Goal: Information Seeking & Learning: Learn about a topic

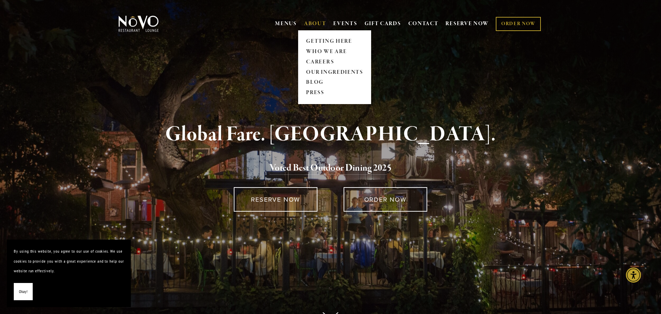
click at [317, 25] on link "ABOUT" at bounding box center [315, 23] width 22 height 7
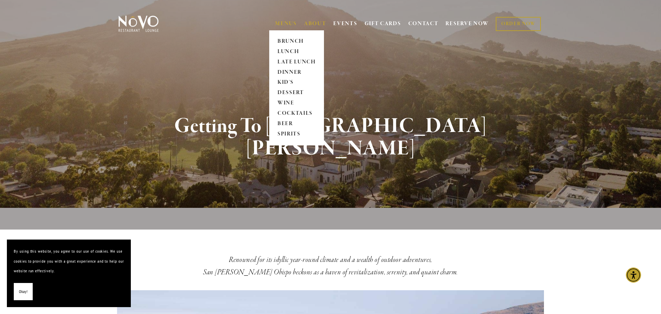
click at [281, 24] on link "MENUS" at bounding box center [286, 23] width 22 height 7
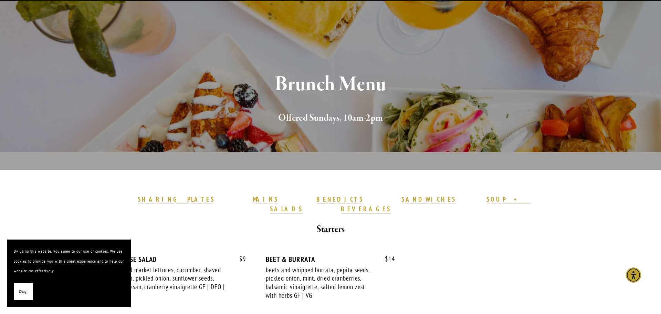
scroll to position [69, 0]
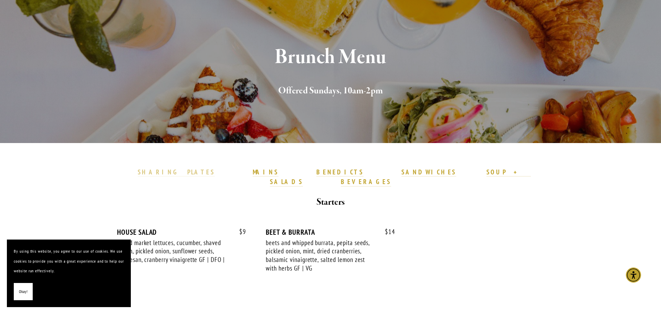
click at [215, 171] on strong "SHARING PLATES" at bounding box center [176, 172] width 77 height 8
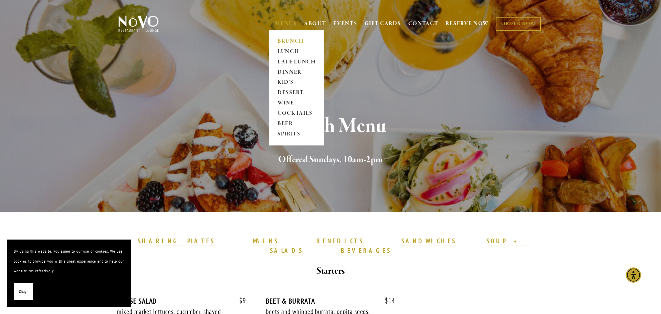
click at [288, 26] on link "MENUS" at bounding box center [286, 23] width 22 height 7
click at [294, 63] on link "LATE LUNCH" at bounding box center [296, 62] width 43 height 10
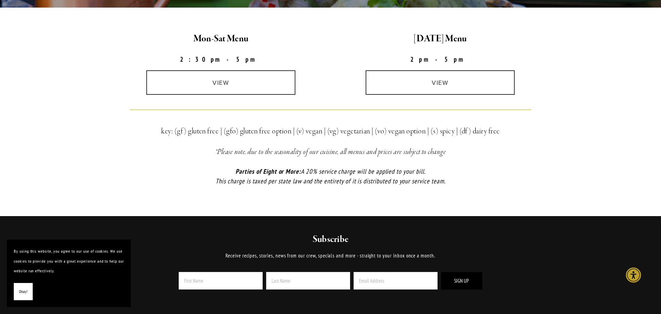
scroll to position [208, 0]
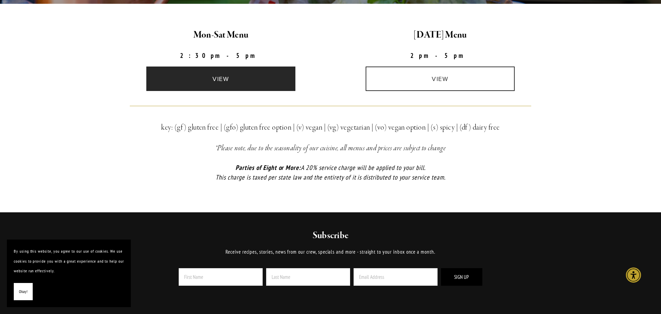
click at [247, 77] on link "view" at bounding box center [220, 78] width 149 height 24
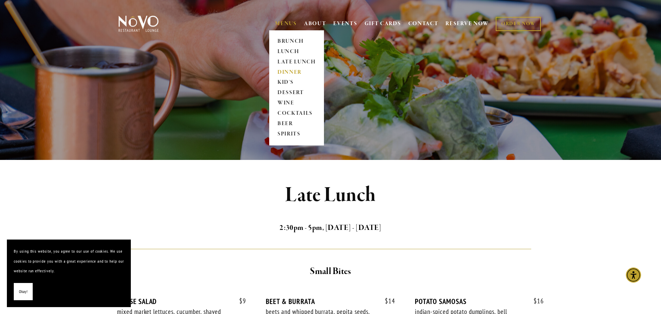
click at [290, 73] on link "DINNER" at bounding box center [296, 72] width 43 height 10
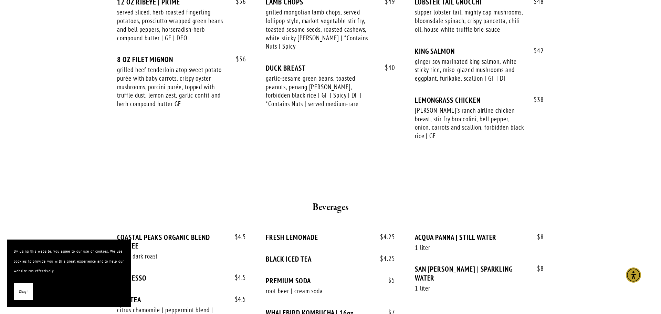
scroll to position [1235, 0]
